Goal: Register for event/course

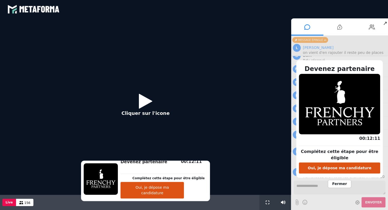
scroll to position [396, 0]
click at [143, 100] on icon at bounding box center [145, 100] width 13 height 17
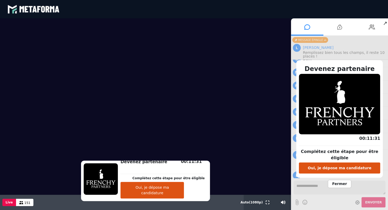
click at [161, 194] on button "Oui, je dépose ma candidature" at bounding box center [151, 190] width 63 height 17
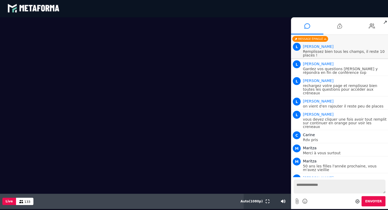
scroll to position [482, 0]
